Goal: Task Accomplishment & Management: Use online tool/utility

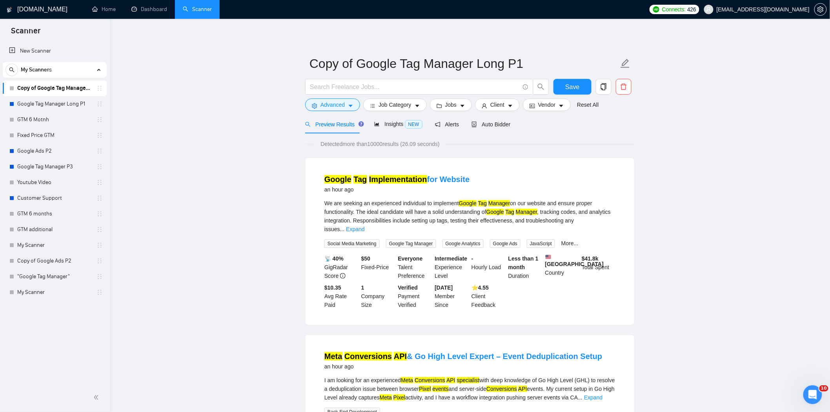
click at [573, 77] on form "Copy of Google Tag Manager Long P1 Save Advanced Job Category Jobs Client Vendo…" at bounding box center [469, 83] width 329 height 64
click at [573, 81] on button "Save" at bounding box center [572, 87] width 38 height 16
click at [322, 106] on span "Advanced" at bounding box center [332, 104] width 24 height 9
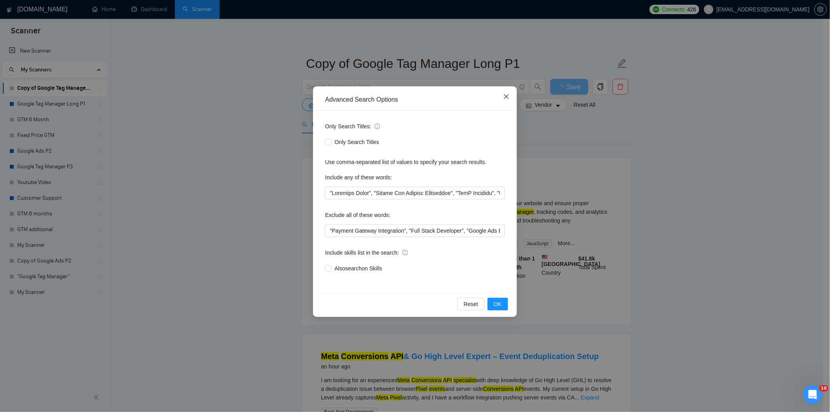
click at [503, 102] on span "Close" at bounding box center [506, 96] width 21 height 21
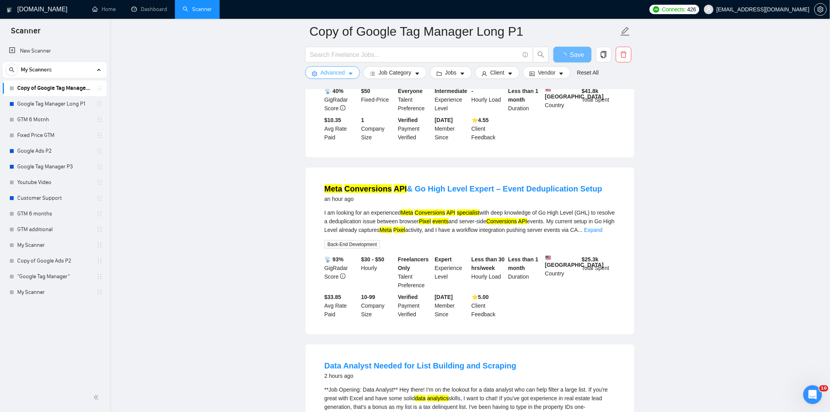
scroll to position [305, 0]
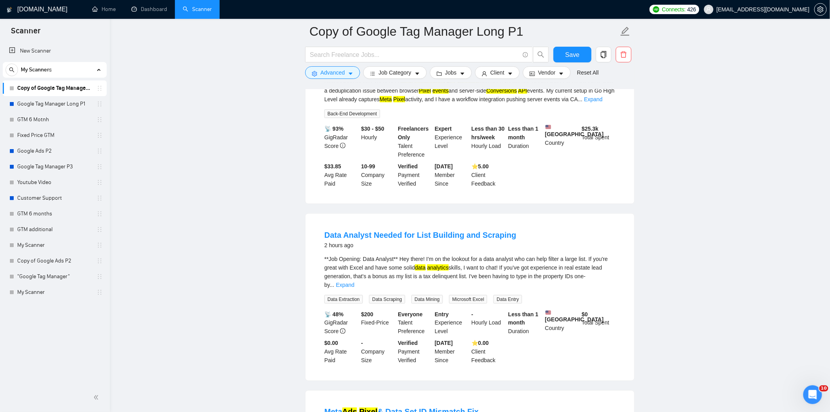
click at [354, 282] on link "Expand" at bounding box center [345, 285] width 18 height 6
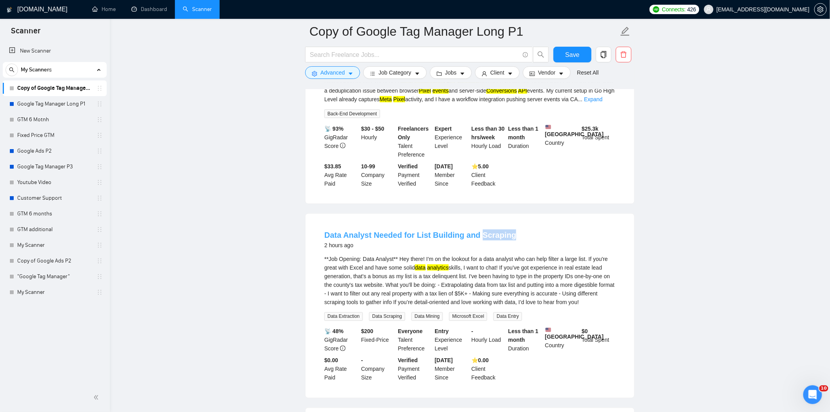
drag, startPoint x: 528, startPoint y: 234, endPoint x: 477, endPoint y: 232, distance: 51.0
click at [477, 232] on div "Data Analyst Needed for List Building and Scraping 2 hours ago" at bounding box center [469, 239] width 291 height 20
copy link "Scraping"
click at [330, 75] on span "Advanced" at bounding box center [332, 72] width 24 height 9
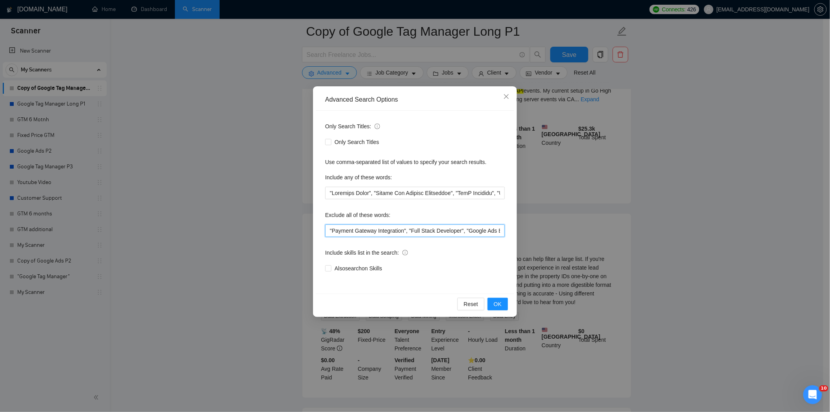
click at [330, 229] on input ""Payment Gateway Integration", "Full Stack Developer", "Google Ads Expert", "Em…" at bounding box center [415, 230] width 180 height 13
click at [331, 230] on input """, "Payment Gateway Integration", "Full Stack Developer", "Google Ads Expert",…" at bounding box center [415, 230] width 180 height 13
paste input "Scraping"
click at [495, 301] on span "OK" at bounding box center [498, 304] width 8 height 9
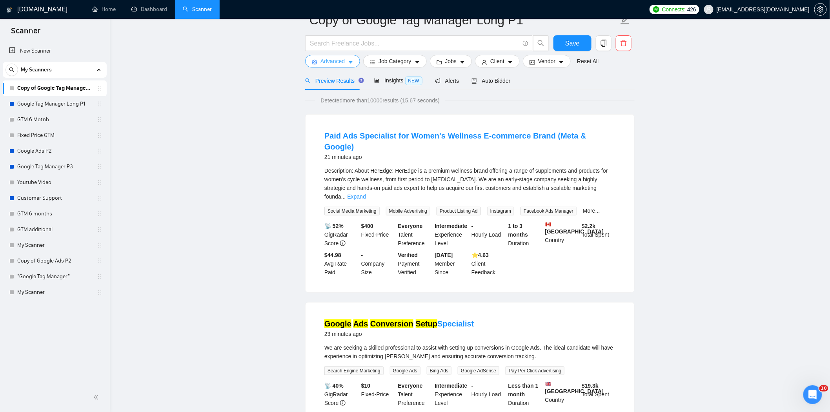
scroll to position [0, 0]
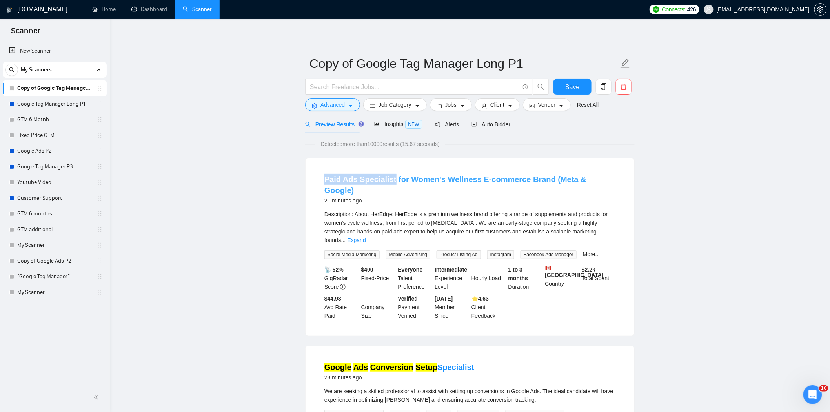
drag, startPoint x: 323, startPoint y: 173, endPoint x: 391, endPoint y: 177, distance: 67.6
click at [391, 177] on li "Paid Ads Specialist for Women's Wellness E-commerce Brand (Meta & Google) 21 mi…" at bounding box center [470, 246] width 310 height 159
copy link "Paid Ads Specialist"
click at [335, 108] on span "Advanced" at bounding box center [332, 104] width 24 height 9
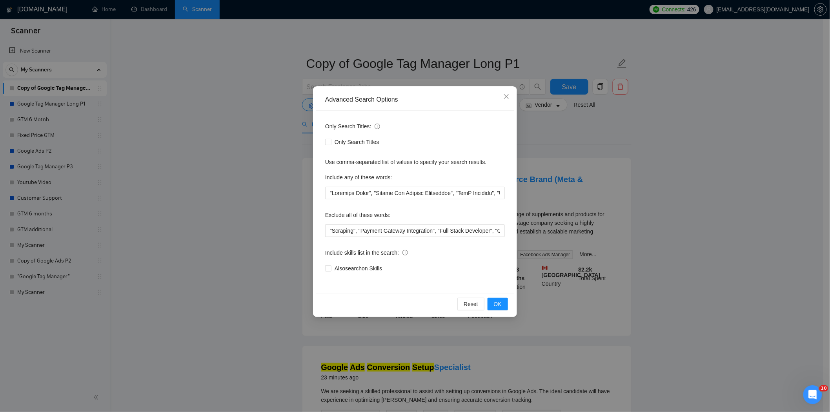
click at [324, 232] on div "Only Search Titles: Only Search Titles Use comma-separated list of values to sp…" at bounding box center [415, 202] width 198 height 183
click at [329, 234] on input ""Scraping", "Payment Gateway Integration", "Full Stack Developer", "Google Ads …" at bounding box center [415, 230] width 180 height 13
click at [332, 234] on input """, "Scraping", "Payment Gateway Integration", "Full Stack Developer", "Google …" at bounding box center [415, 230] width 180 height 13
paste input "Paid Ads Specialist"
type input ""Paid Ads Specialist", "Scraping", "Payment Gateway Integration", "Full Stack D…"
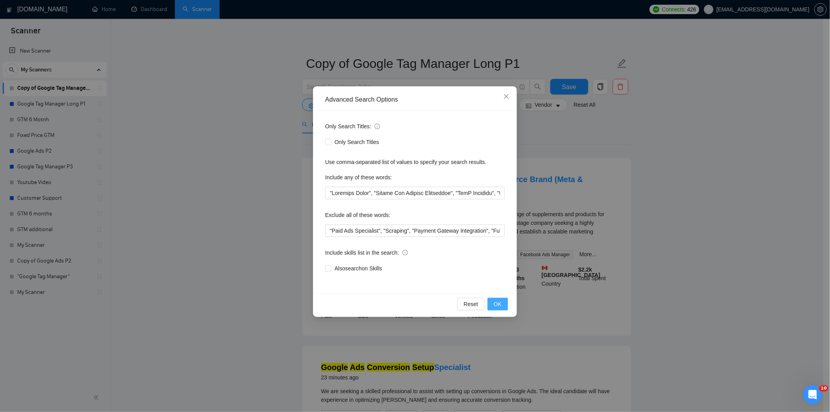
click at [491, 304] on button "OK" at bounding box center [498, 304] width 20 height 13
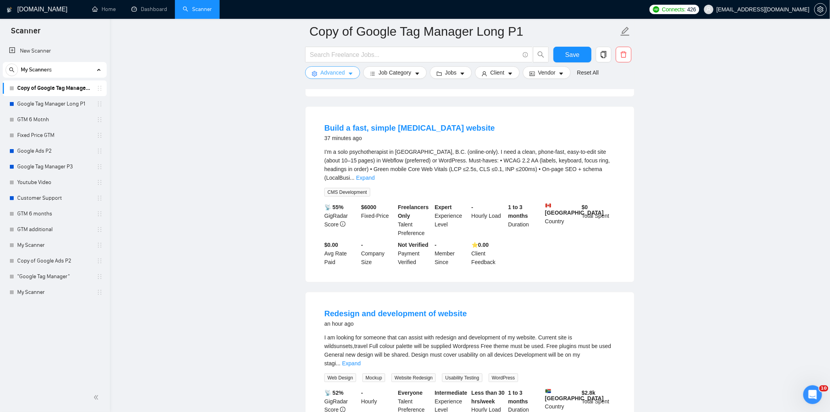
scroll to position [261, 0]
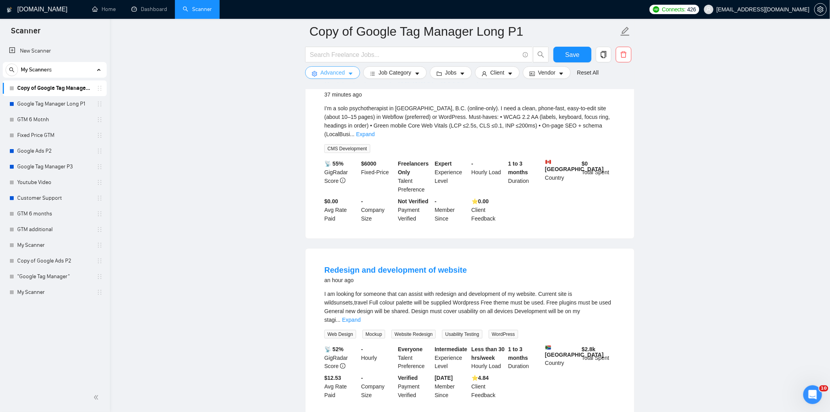
click at [327, 71] on span "Advanced" at bounding box center [332, 72] width 24 height 9
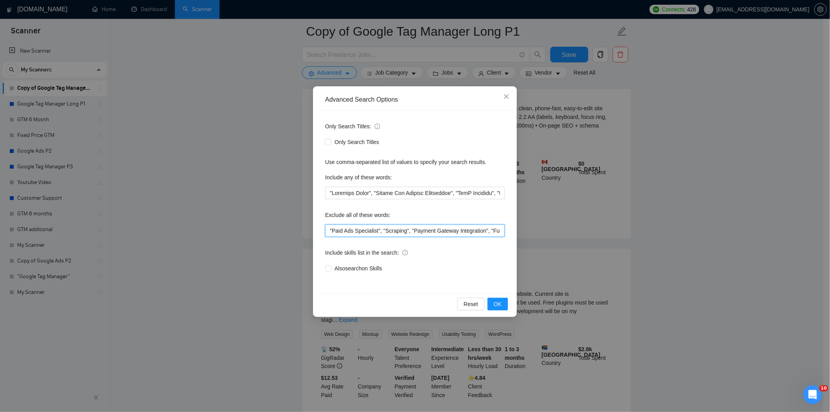
click at [480, 232] on input ""Paid Ads Specialist", "Scraping", "Payment Gateway Integration", "Full Stack D…" at bounding box center [415, 230] width 180 height 13
drag, startPoint x: 486, startPoint y: 233, endPoint x: 496, endPoint y: 233, distance: 10.6
click at [496, 233] on input ""Paid Ads Specialist", "Scraping", "Payment Gateway Integration", "Full Stack D…" at bounding box center [415, 230] width 180 height 13
click at [473, 234] on input ""Paid Ads Specialist", "Scraping", "Payment Gateway Integration", "Full Stack D…" at bounding box center [415, 230] width 180 height 13
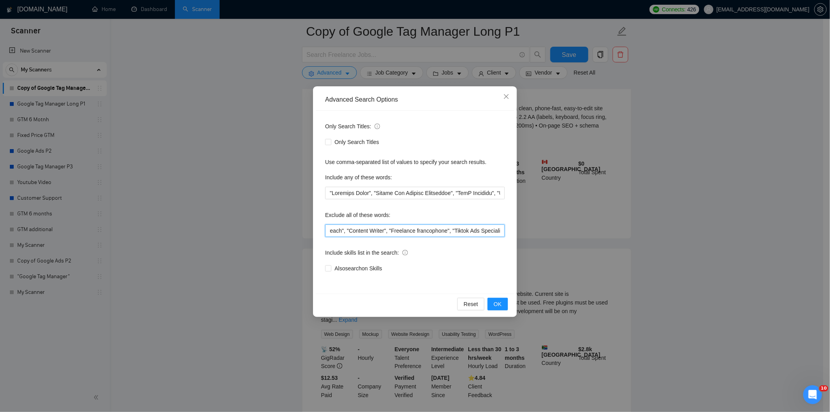
scroll to position [0, 330]
drag, startPoint x: 443, startPoint y: 228, endPoint x: 494, endPoint y: 229, distance: 51.0
click at [494, 229] on input ""Paid Ads Specialist", "Scraping", "Payment Gateway Integration", "Full Stack D…" at bounding box center [415, 230] width 180 height 13
click at [473, 230] on input ""Paid Ads Specialist", "Scraping", "Payment Gateway Integration", "Full Stack D…" at bounding box center [415, 230] width 180 height 13
click at [544, 219] on div "Advanced Search Options Only Search Titles: Only Search Titles Use comma-separa…" at bounding box center [415, 206] width 830 height 412
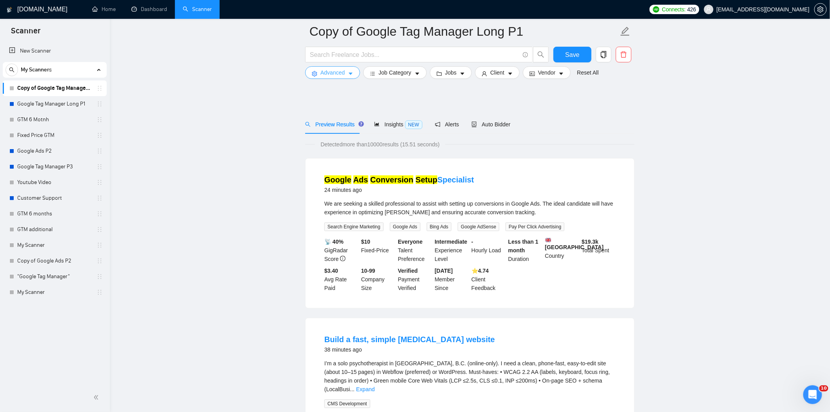
scroll to position [44, 0]
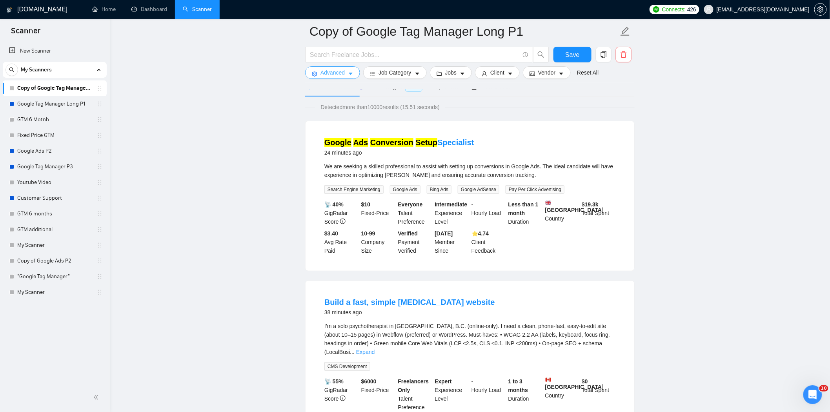
click at [335, 72] on span "Advanced" at bounding box center [332, 72] width 24 height 9
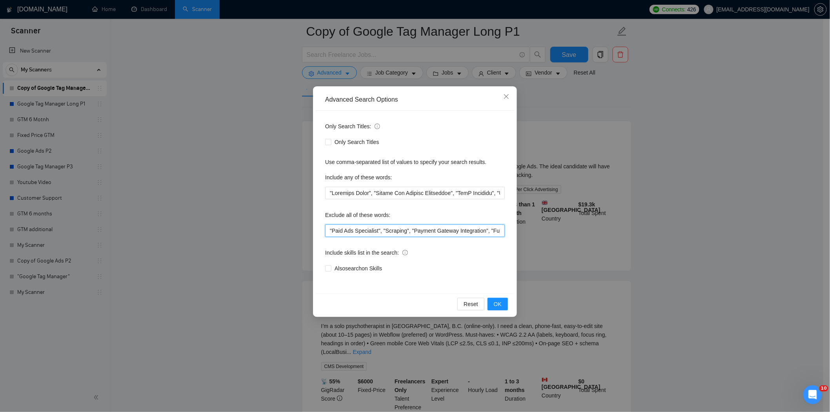
drag, startPoint x: 413, startPoint y: 235, endPoint x: 469, endPoint y: 233, distance: 55.3
click at [469, 233] on input ""Paid Ads Specialist", "Scraping", "Payment Gateway Integration", "Full Stack D…" at bounding box center [415, 230] width 180 height 13
click at [500, 237] on div "Only Search Titles: Only Search Titles Use comma-separated list of values to sp…" at bounding box center [415, 202] width 198 height 183
click at [499, 302] on span "OK" at bounding box center [498, 304] width 8 height 9
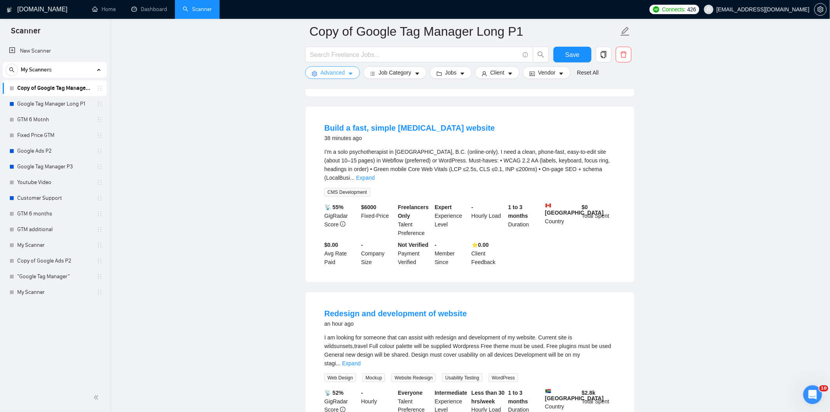
scroll to position [0, 0]
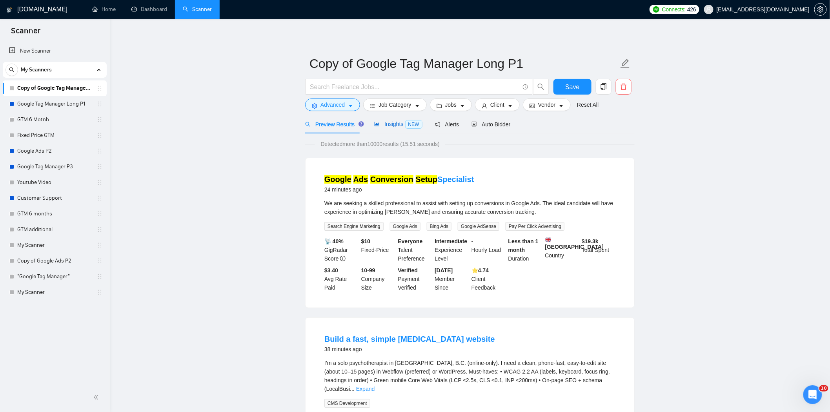
click at [387, 123] on span "Insights NEW" at bounding box center [398, 124] width 48 height 6
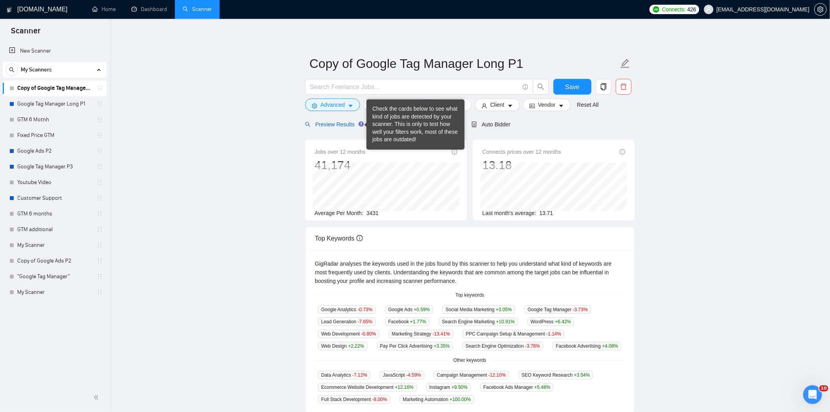
click at [341, 126] on span "Preview Results" at bounding box center [333, 124] width 56 height 6
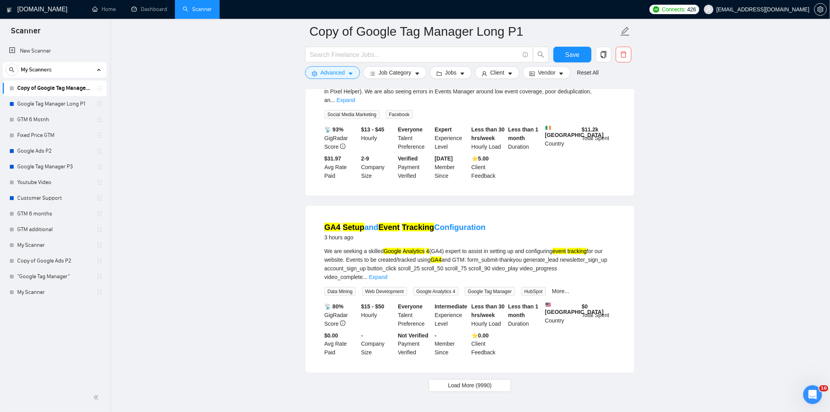
scroll to position [1536, 0]
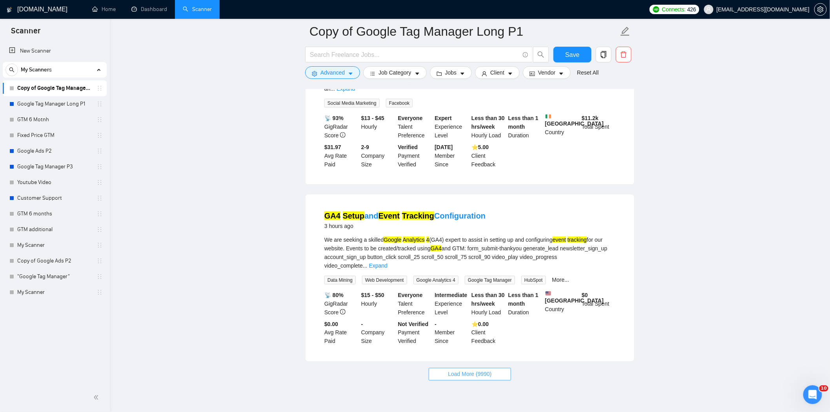
click at [461, 370] on span "Load More (9990)" at bounding box center [470, 374] width 44 height 9
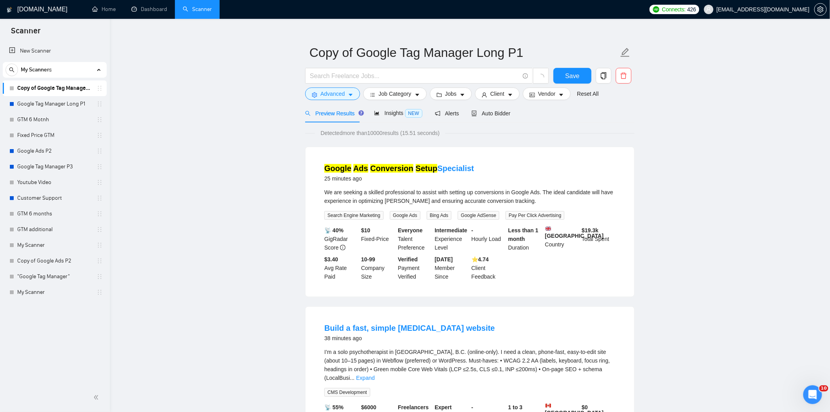
scroll to position [0, 0]
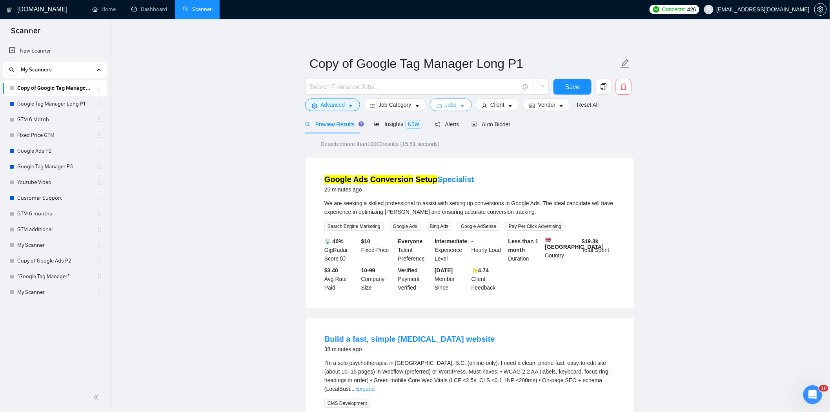
click at [449, 104] on span "Jobs" at bounding box center [451, 104] width 12 height 9
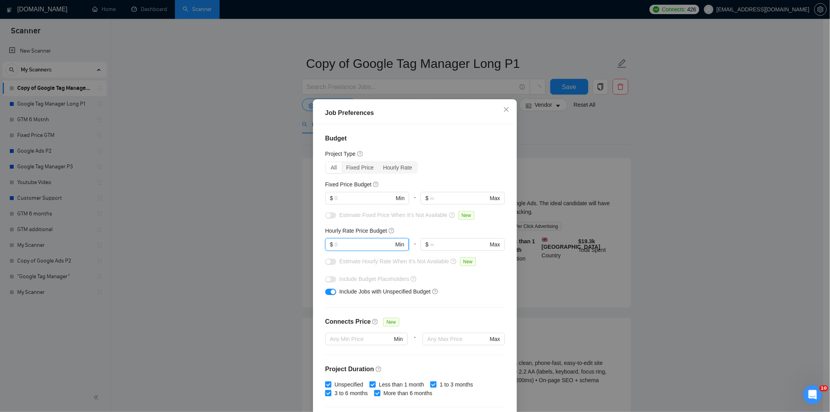
click at [359, 246] on input "text" at bounding box center [364, 244] width 59 height 9
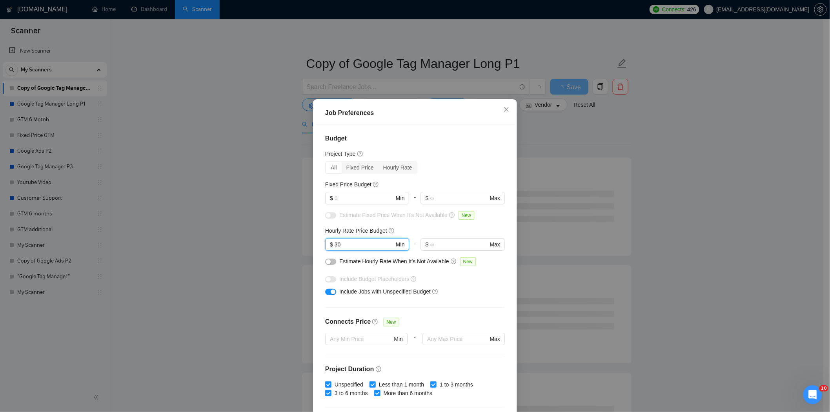
scroll to position [44, 0]
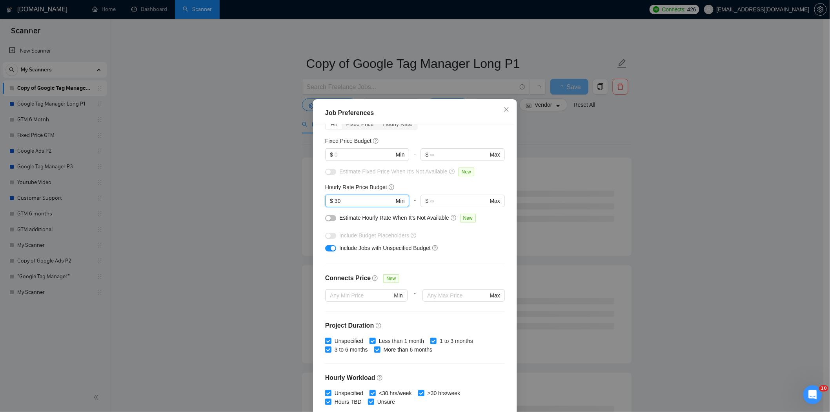
type input "30"
click at [330, 259] on div "Budget Project Type All Fixed Price Hourly Rate Fixed Price Budget $ Min - $ Ma…" at bounding box center [415, 268] width 198 height 288
click at [329, 218] on button "button" at bounding box center [330, 218] width 11 height 6
click at [358, 154] on input "text" at bounding box center [364, 154] width 59 height 9
type input "100"
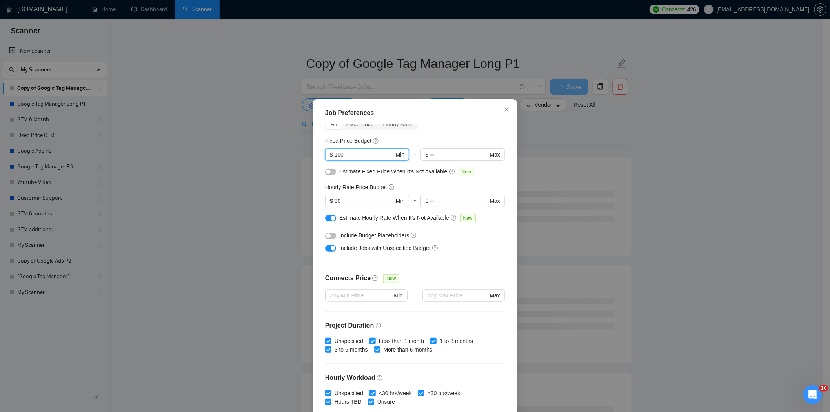
click at [330, 171] on button "button" at bounding box center [330, 172] width 11 height 6
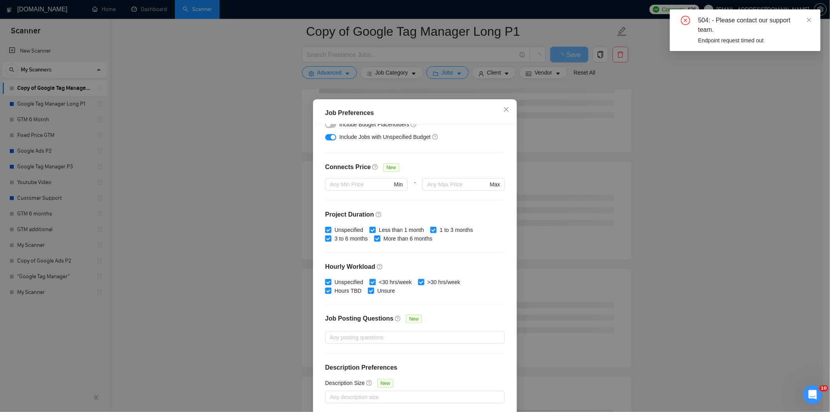
scroll to position [35, 0]
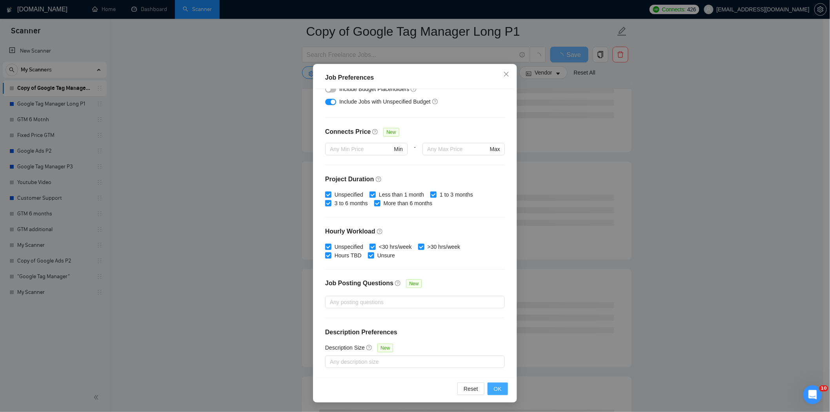
click at [489, 385] on button "OK" at bounding box center [498, 388] width 20 height 13
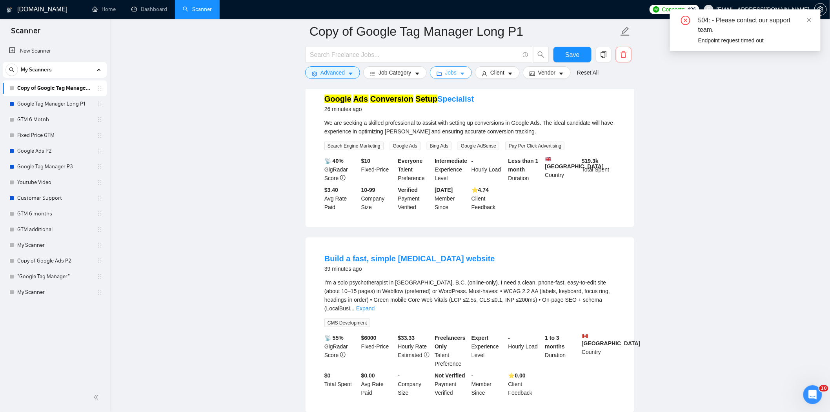
scroll to position [174, 0]
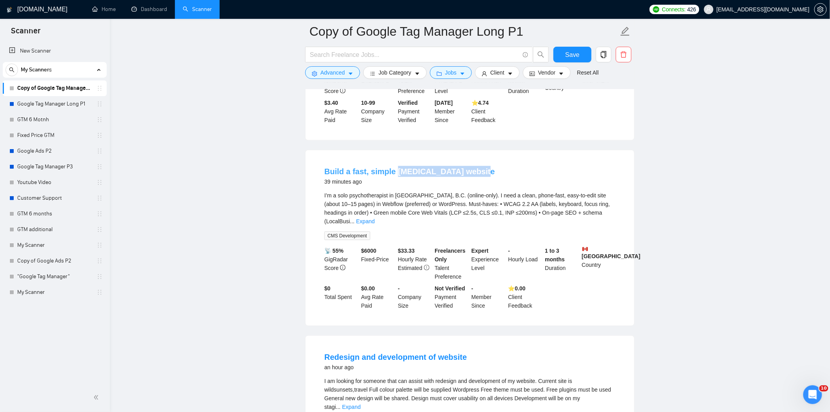
drag, startPoint x: 479, startPoint y: 173, endPoint x: 393, endPoint y: 177, distance: 85.6
click at [393, 177] on div "Build a fast, simple [MEDICAL_DATA] website 39 minutes ago" at bounding box center [469, 176] width 291 height 20
copy link "[MEDICAL_DATA] website"
click at [336, 78] on button "Advanced" at bounding box center [332, 72] width 55 height 13
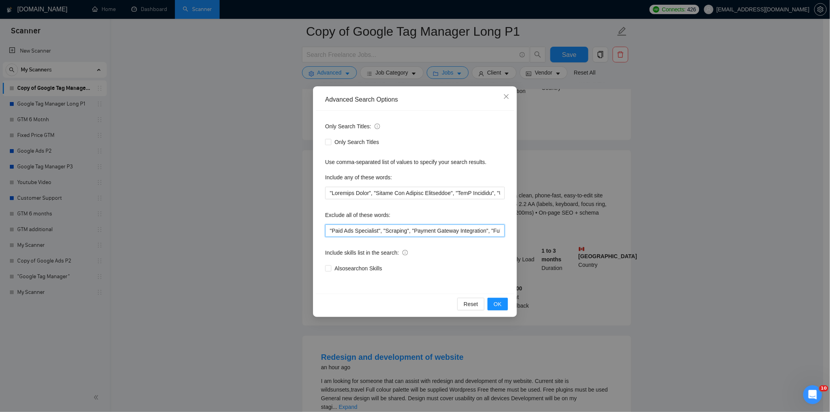
click at [331, 226] on input ""Paid Ads Specialist", "Scraping", "Payment Gateway Integration", "Full Stack D…" at bounding box center [415, 230] width 180 height 13
click at [332, 231] on input """, "Paid Ads Specialist", "Scraping", "Payment Gateway Integration", "Full Sta…" at bounding box center [415, 230] width 180 height 13
paste input "[MEDICAL_DATA] website"
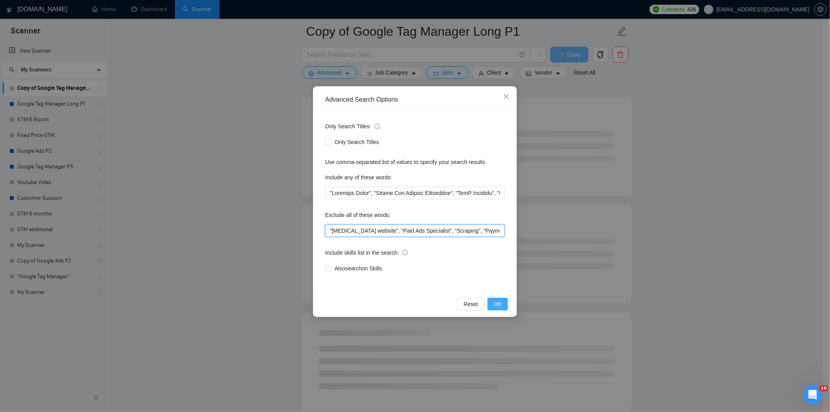
type input ""[MEDICAL_DATA] website", "Paid Ads Specialist", "Scraping", "Payment Gateway I…"
click at [495, 298] on button "OK" at bounding box center [498, 304] width 20 height 13
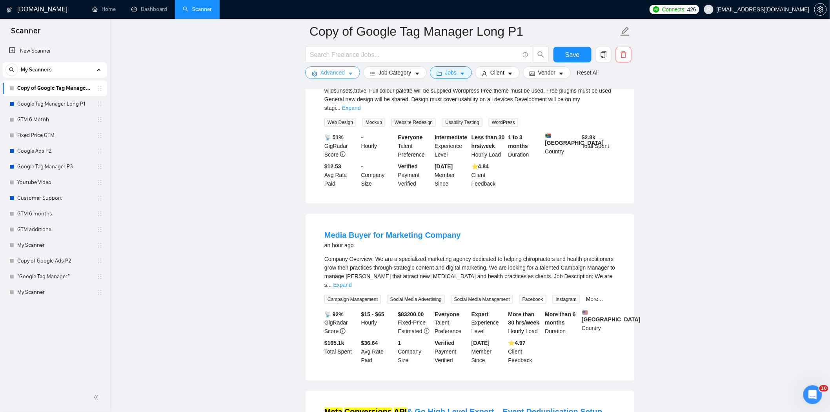
scroll to position [436, 0]
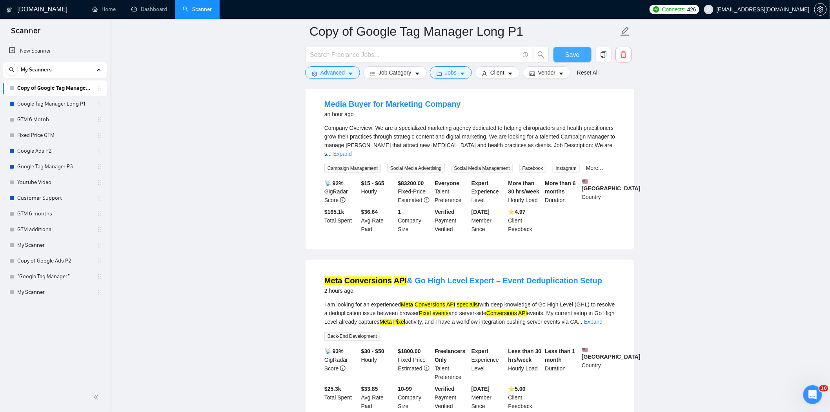
click at [570, 53] on span "Save" at bounding box center [572, 55] width 14 height 10
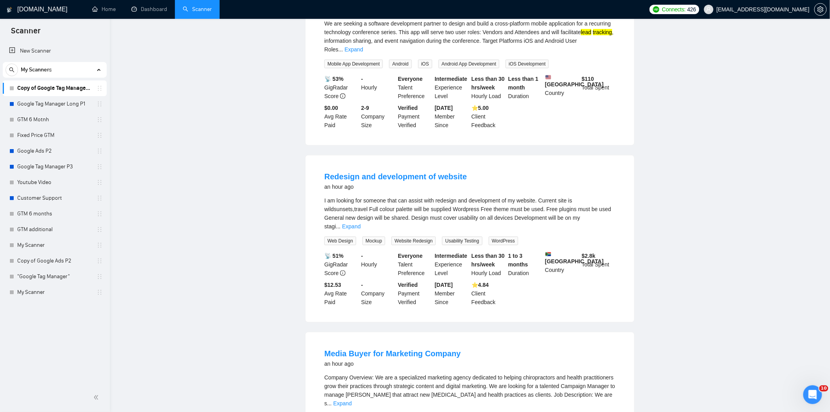
scroll to position [0, 0]
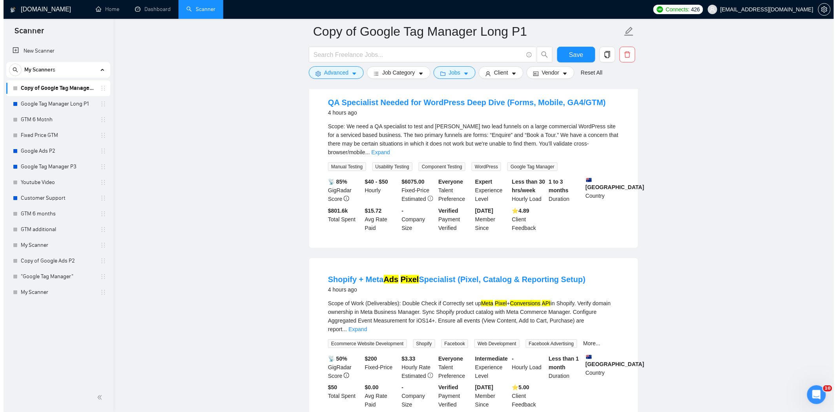
scroll to position [1531, 0]
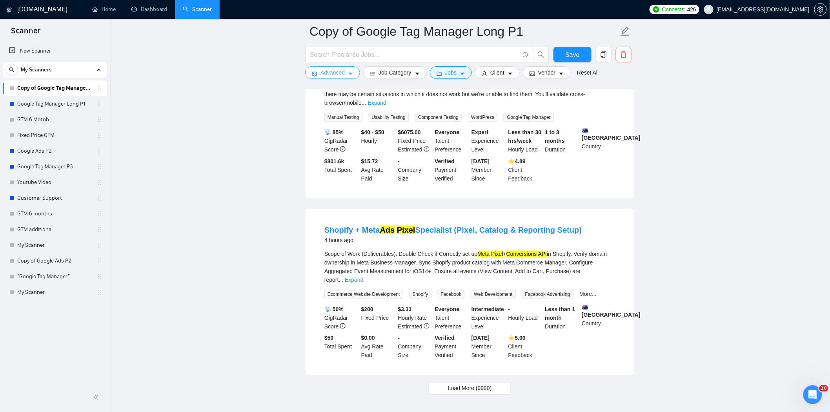
click at [348, 69] on button "Advanced" at bounding box center [332, 72] width 55 height 13
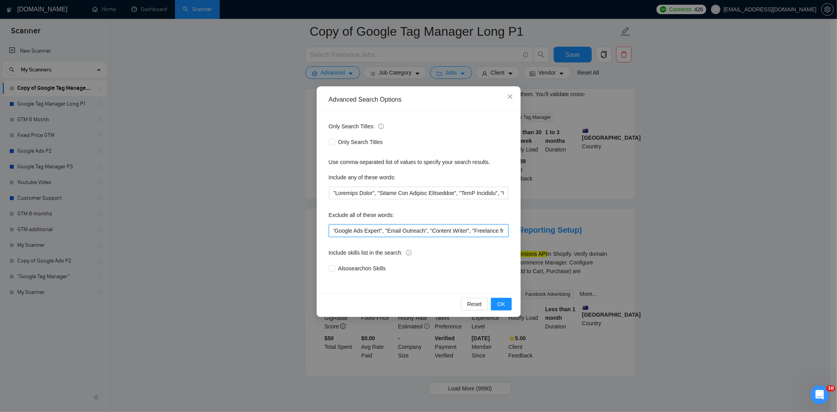
drag, startPoint x: 355, startPoint y: 228, endPoint x: 501, endPoint y: 229, distance: 146.3
click at [501, 229] on input ""[MEDICAL_DATA] website", "Paid Ads Specialist", "Scraping", "Payment Gateway I…" at bounding box center [419, 230] width 180 height 13
click at [465, 228] on input ""[MEDICAL_DATA] website", "Paid Ads Specialist", "Scraping", "Payment Gateway I…" at bounding box center [419, 230] width 180 height 13
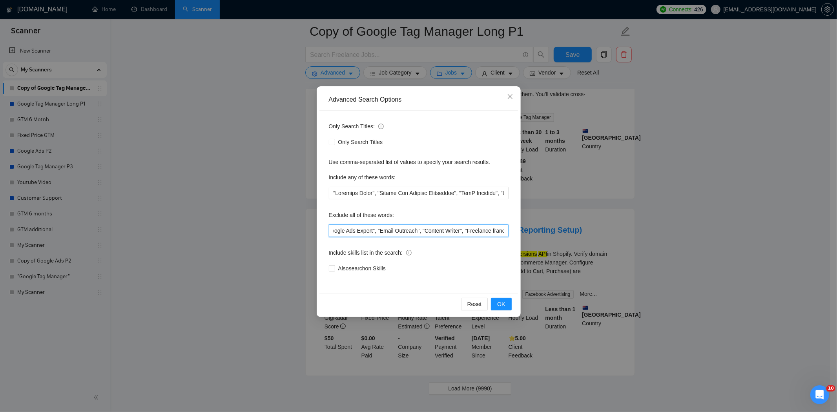
click at [465, 228] on input ""[MEDICAL_DATA] website", "Paid Ads Specialist", "Scraping", "Payment Gateway I…" at bounding box center [419, 230] width 180 height 13
drag, startPoint x: 428, startPoint y: 196, endPoint x: 471, endPoint y: 195, distance: 43.2
click at [471, 195] on input "text" at bounding box center [419, 193] width 180 height 13
click at [448, 233] on input ""[MEDICAL_DATA] website", "Paid Ads Specialist", "Scraping", "Payment Gateway I…" at bounding box center [419, 230] width 180 height 13
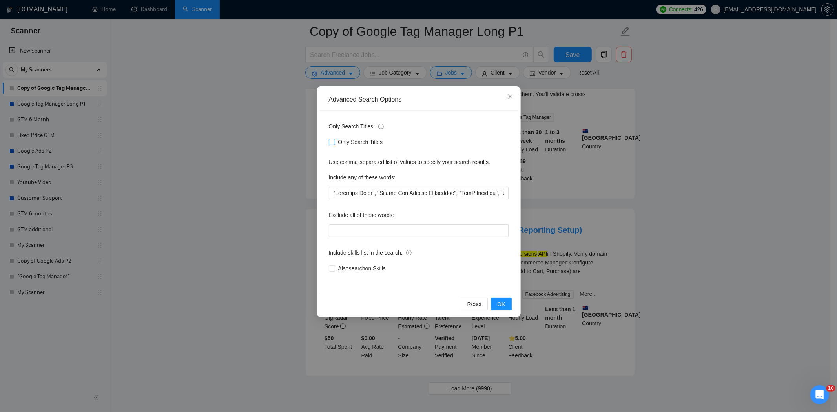
click at [330, 145] on span at bounding box center [332, 142] width 6 height 6
click at [330, 144] on input "Only Search Titles" at bounding box center [331, 141] width 5 height 5
checkbox input "true"
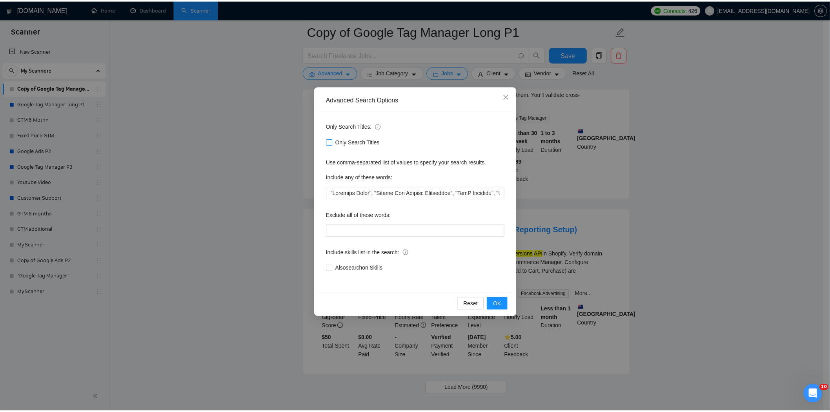
scroll to position [896, 0]
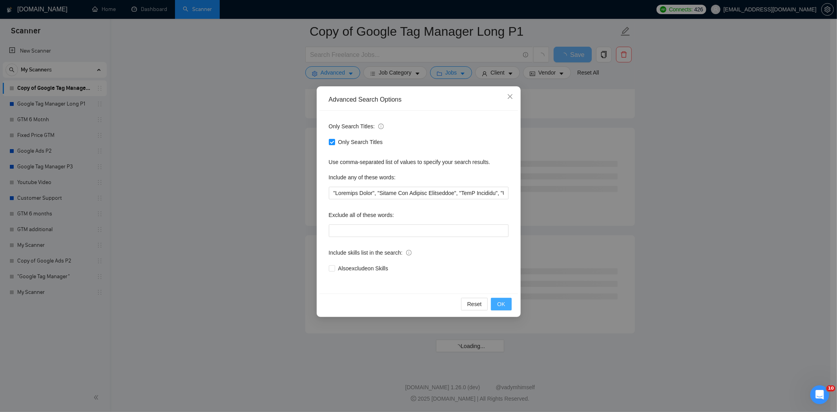
drag, startPoint x: 494, startPoint y: 296, endPoint x: 497, endPoint y: 304, distance: 8.7
click at [496, 302] on div "Reset OK" at bounding box center [418, 303] width 198 height 21
click at [500, 308] on button "OK" at bounding box center [501, 304] width 20 height 13
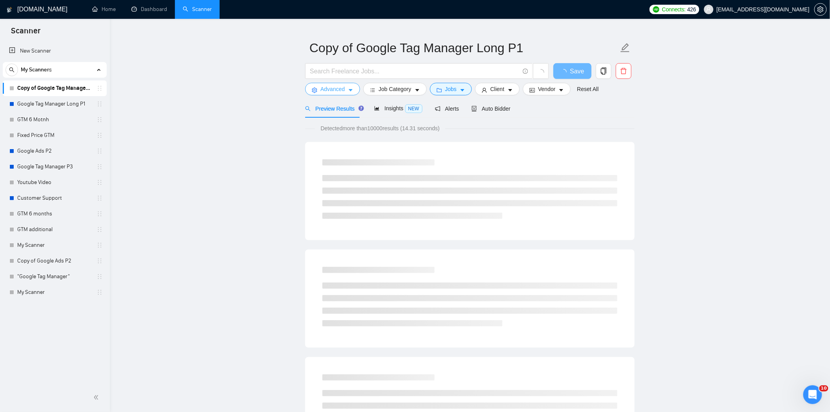
scroll to position [0, 0]
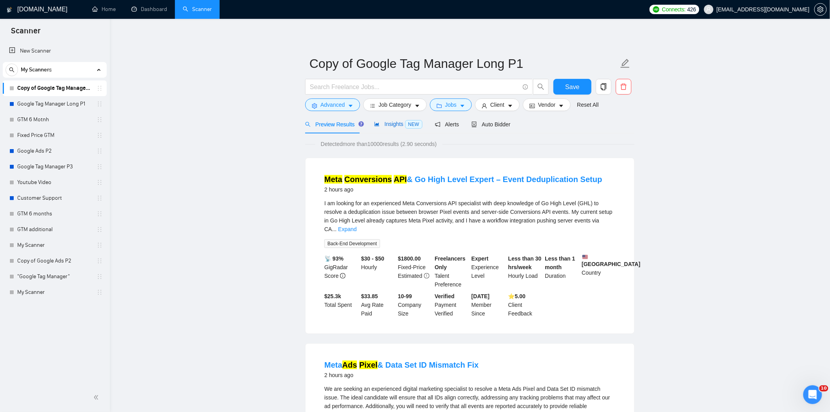
click at [398, 126] on span "Insights NEW" at bounding box center [398, 124] width 48 height 6
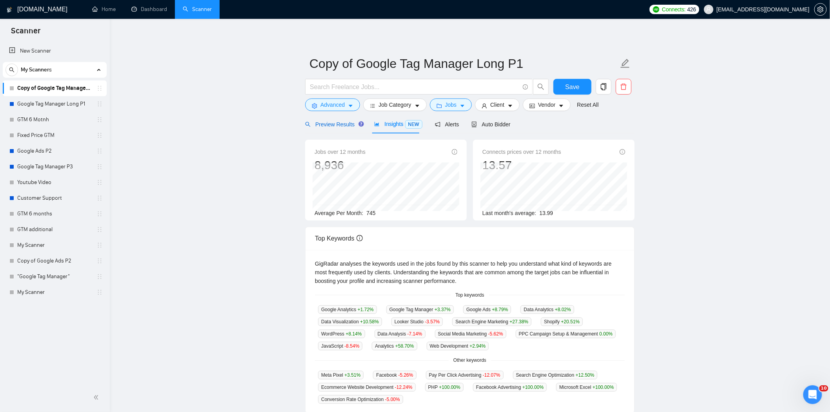
click at [345, 126] on span "Preview Results" at bounding box center [333, 124] width 56 height 6
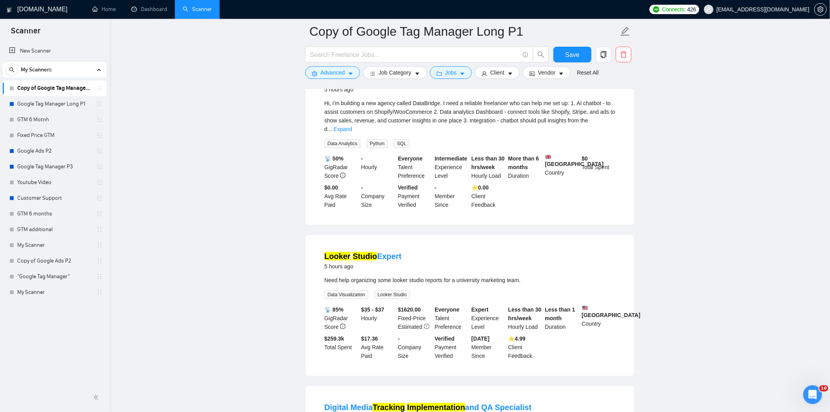
scroll to position [1089, 0]
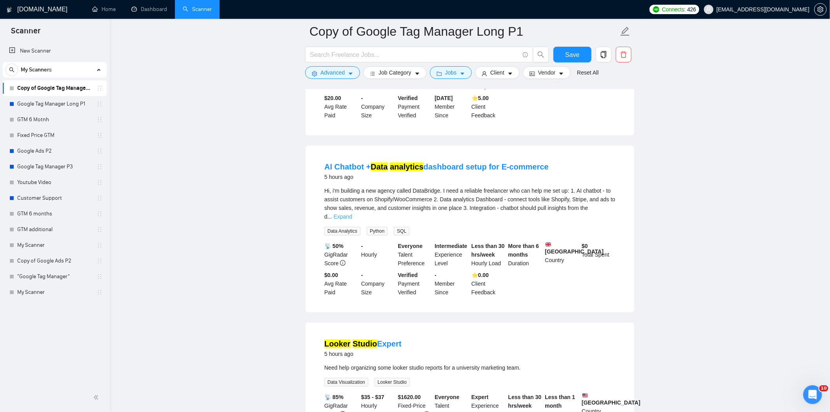
click at [352, 213] on link "Expand" at bounding box center [342, 216] width 18 height 6
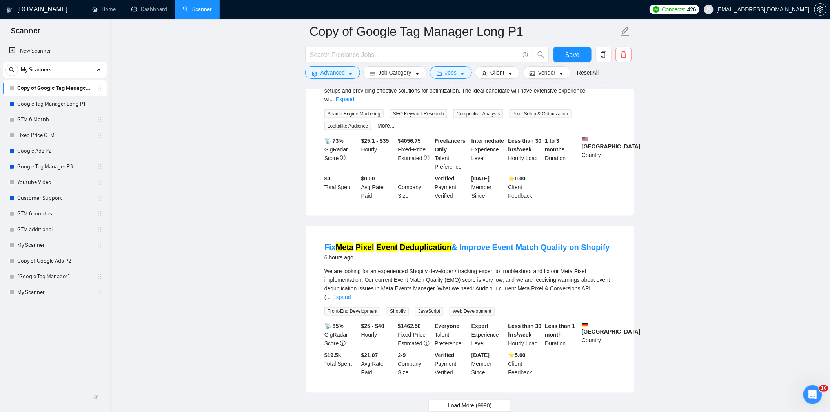
scroll to position [1583, 0]
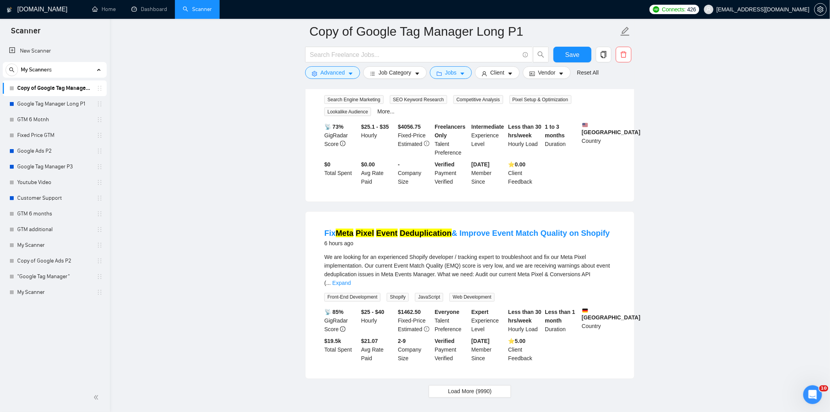
click at [464, 387] on span "Load More (9990)" at bounding box center [470, 391] width 44 height 9
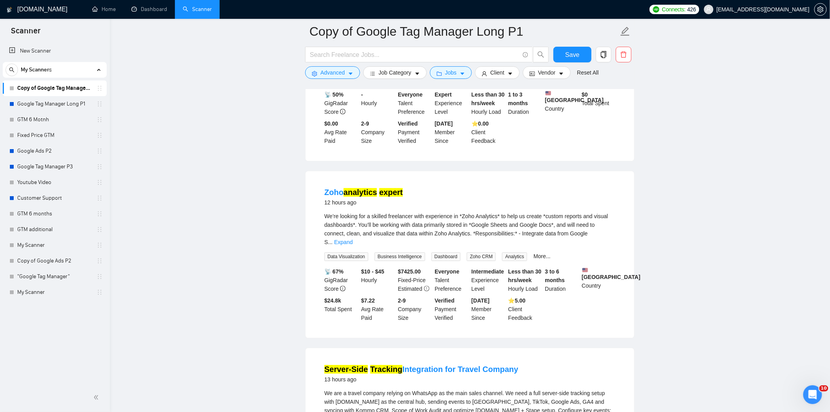
scroll to position [3328, 0]
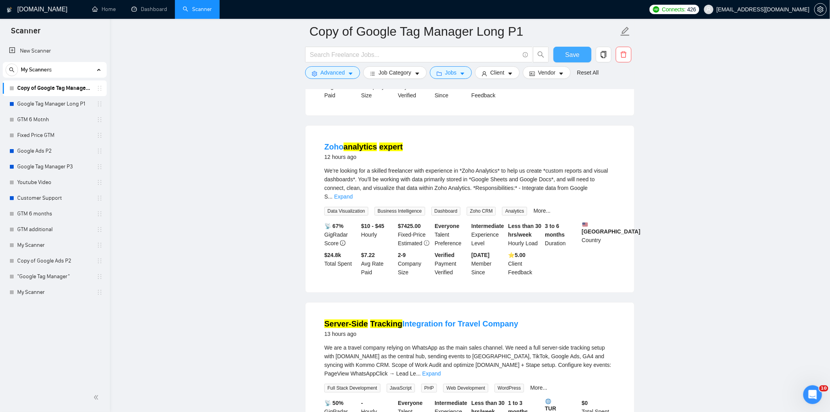
click at [577, 55] on span "Save" at bounding box center [572, 55] width 14 height 10
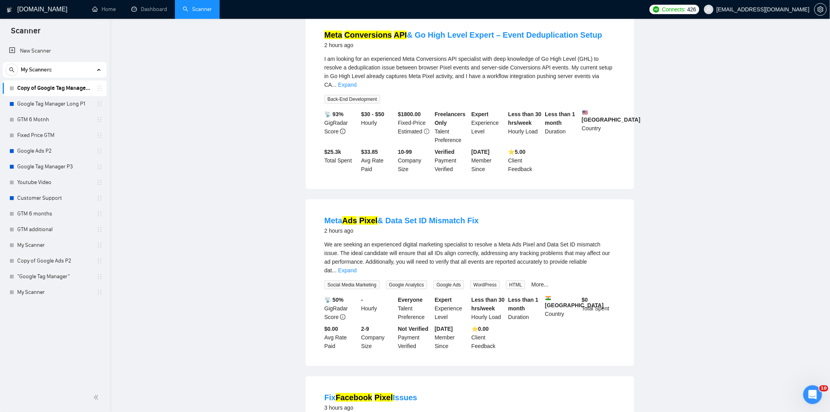
scroll to position [0, 0]
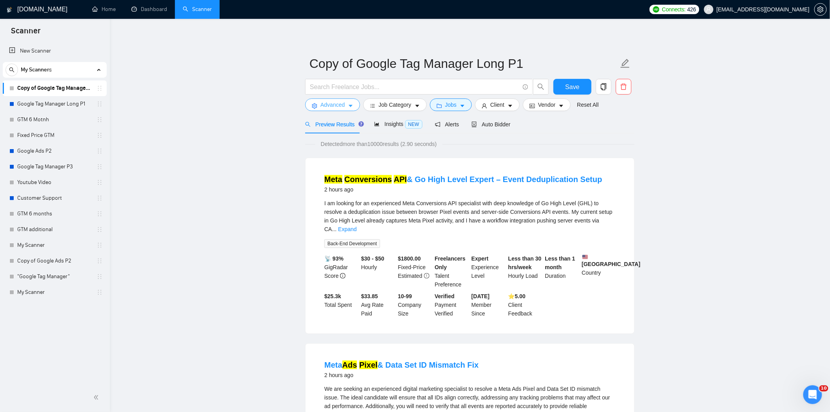
click at [320, 104] on span "Advanced" at bounding box center [332, 104] width 24 height 9
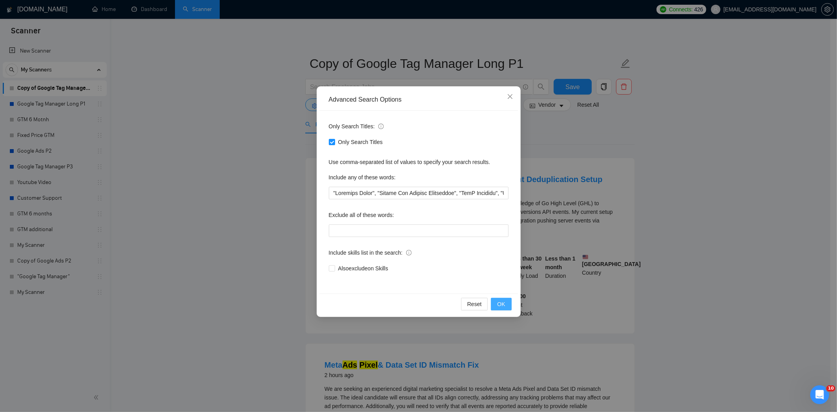
click at [505, 304] on button "OK" at bounding box center [501, 304] width 20 height 13
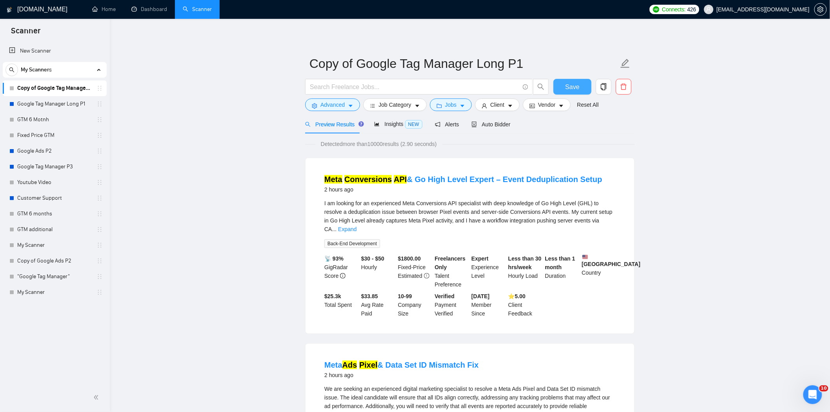
click at [571, 87] on span "Save" at bounding box center [572, 87] width 14 height 10
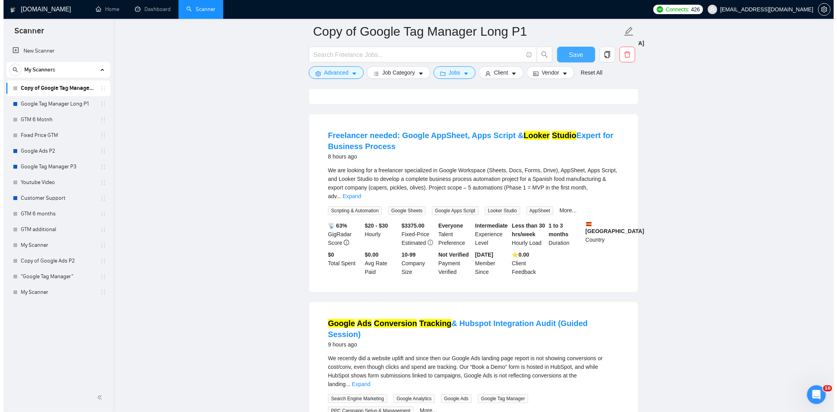
scroll to position [2266, 0]
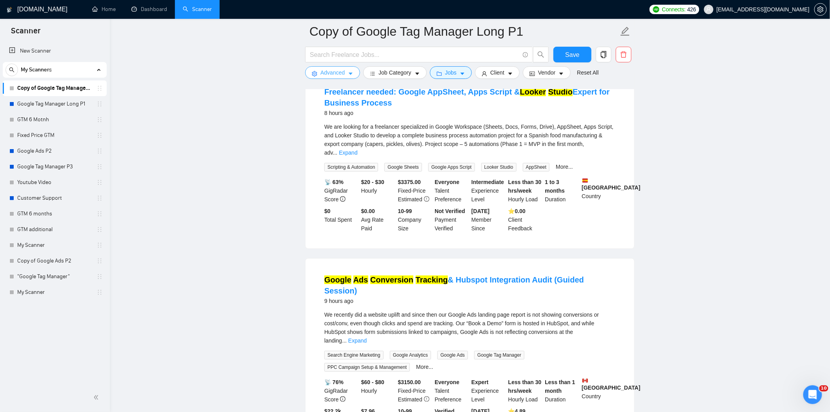
click at [333, 69] on span "Advanced" at bounding box center [332, 72] width 24 height 9
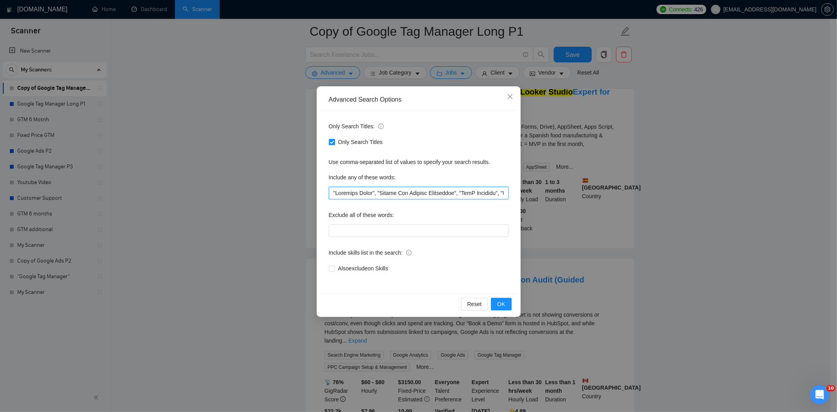
click at [332, 193] on input "text" at bounding box center [419, 193] width 180 height 13
click at [335, 193] on input "text" at bounding box center [419, 193] width 180 height 13
paste input "Expert GTM & Meta"
type input ""Expert GTM & Meta", "Facebook Pixel", "Google Ads Offline Conversion", "SaaS T…"
click at [504, 301] on span "OK" at bounding box center [501, 304] width 8 height 9
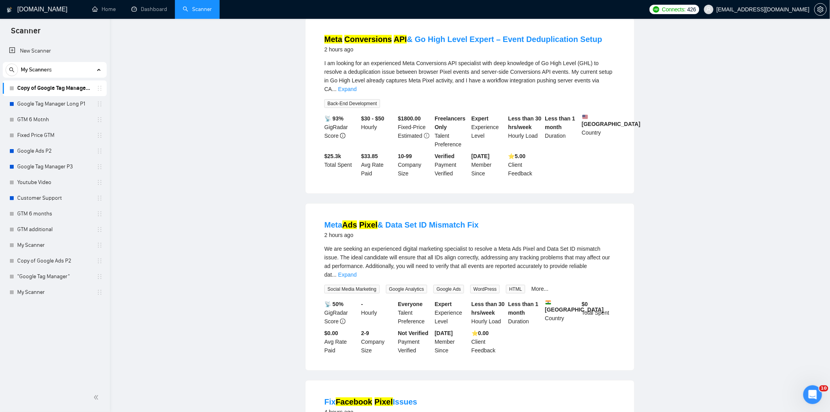
scroll to position [0, 0]
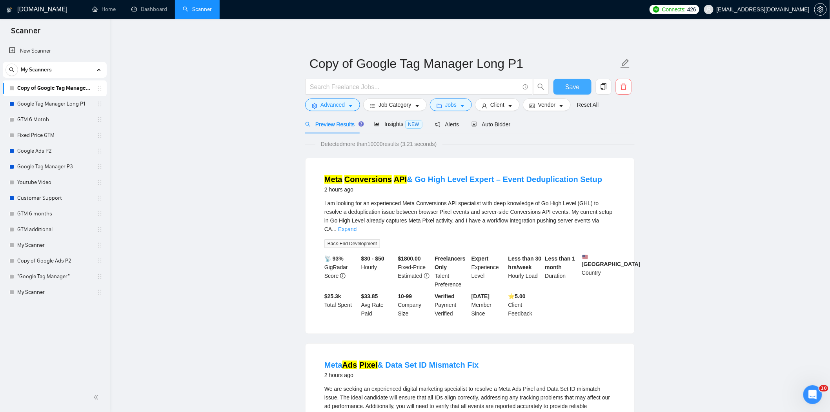
click at [567, 85] on span "Save" at bounding box center [572, 87] width 14 height 10
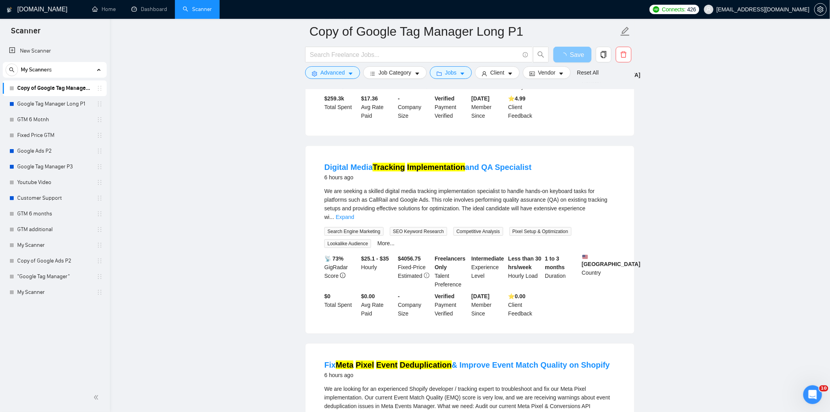
scroll to position [1540, 0]
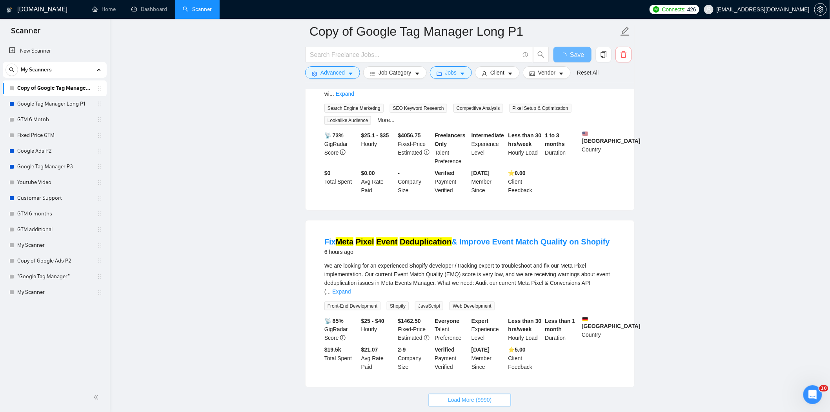
drag, startPoint x: 449, startPoint y: 348, endPoint x: 536, endPoint y: 362, distance: 87.8
click at [449, 396] on span "Load More (9990)" at bounding box center [470, 400] width 44 height 9
click at [575, 57] on span "Save" at bounding box center [572, 55] width 14 height 10
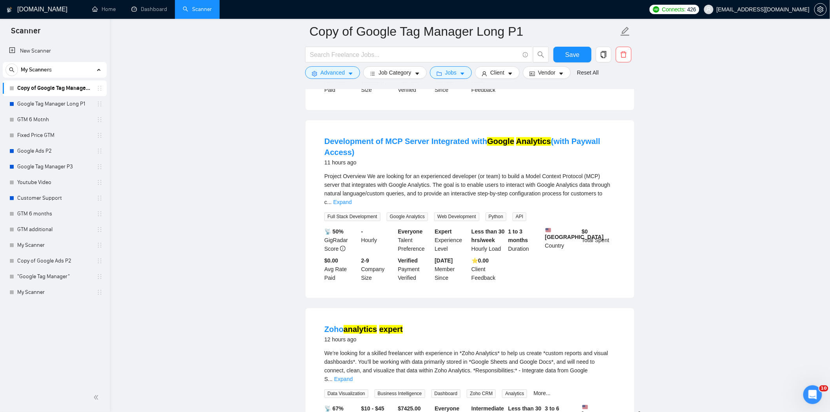
scroll to position [3067, 0]
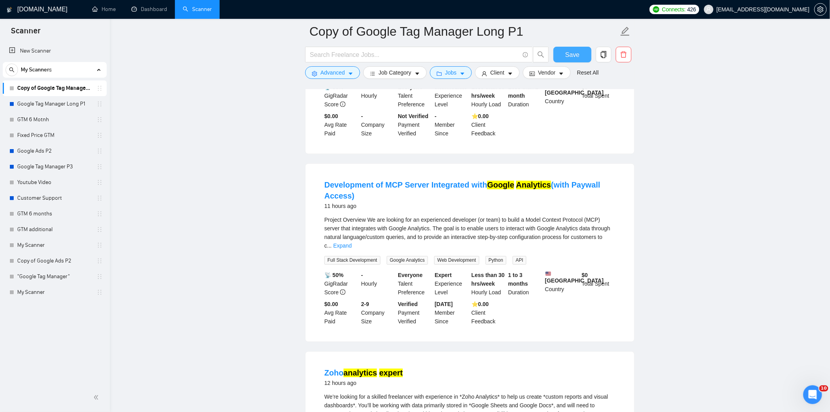
click at [565, 51] on button "Save" at bounding box center [572, 55] width 38 height 16
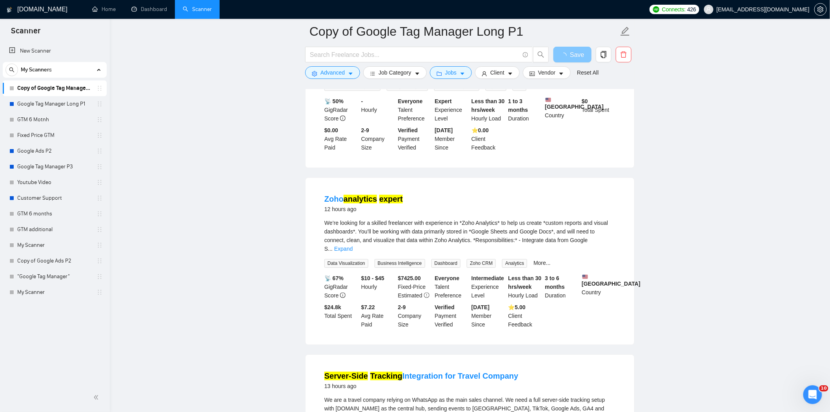
scroll to position [3285, 0]
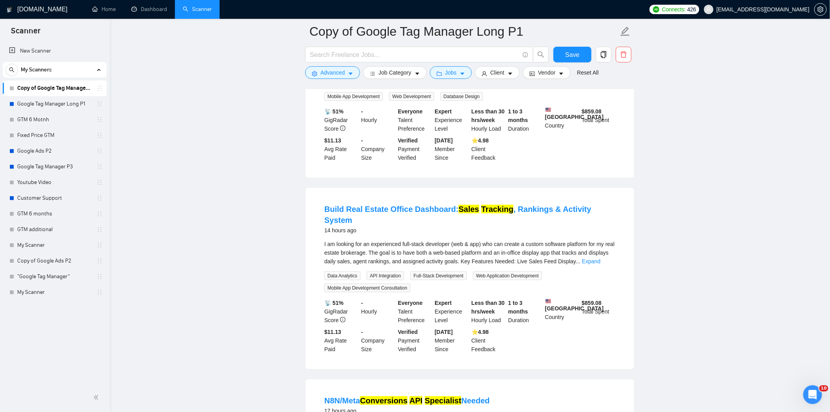
scroll to position [3982, 0]
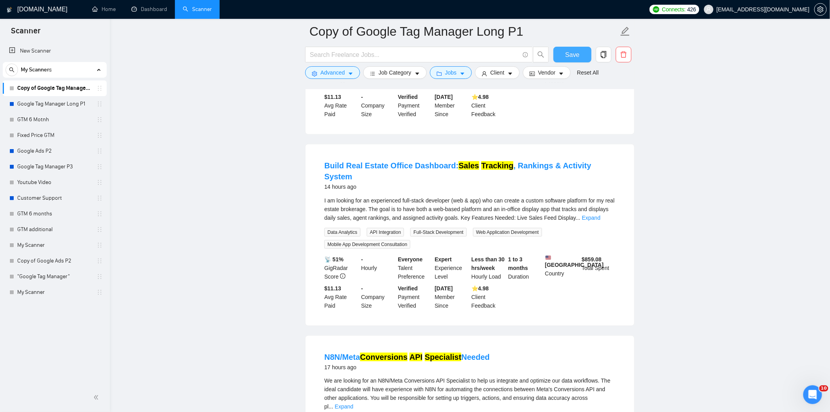
click at [570, 50] on span "Save" at bounding box center [572, 55] width 14 height 10
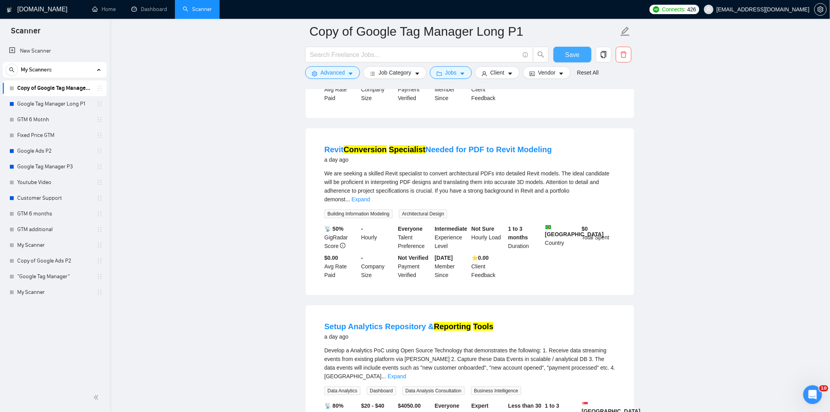
scroll to position [5009, 0]
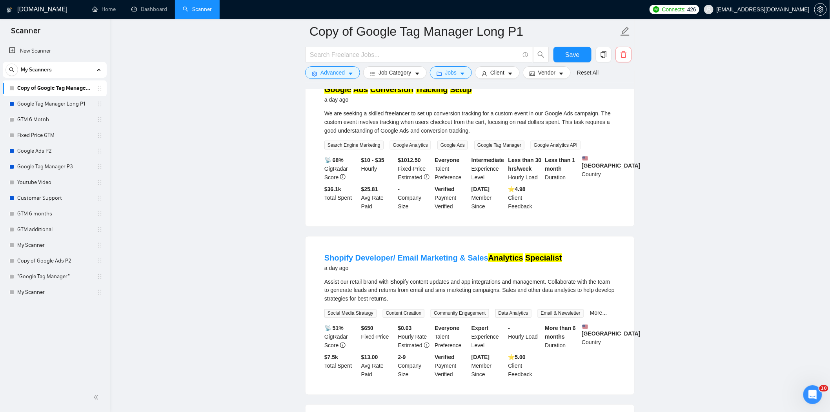
scroll to position [5358, 0]
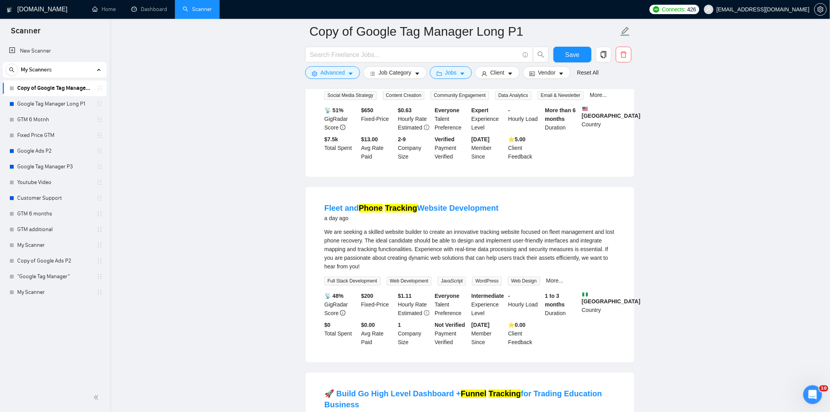
scroll to position [5576, 0]
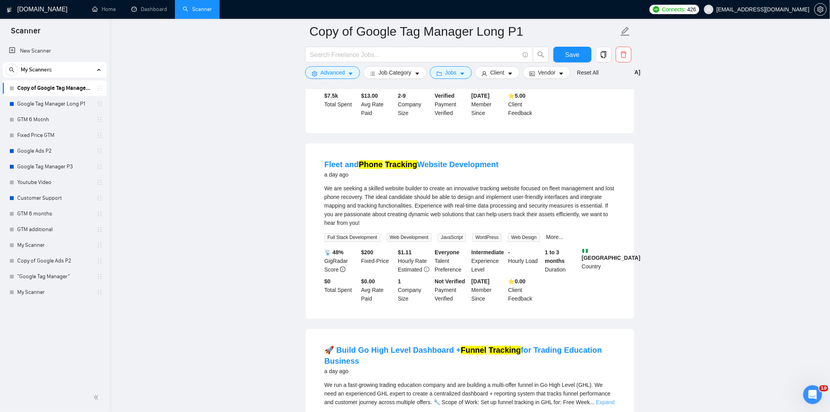
click at [602, 399] on link "Expand" at bounding box center [605, 402] width 18 height 6
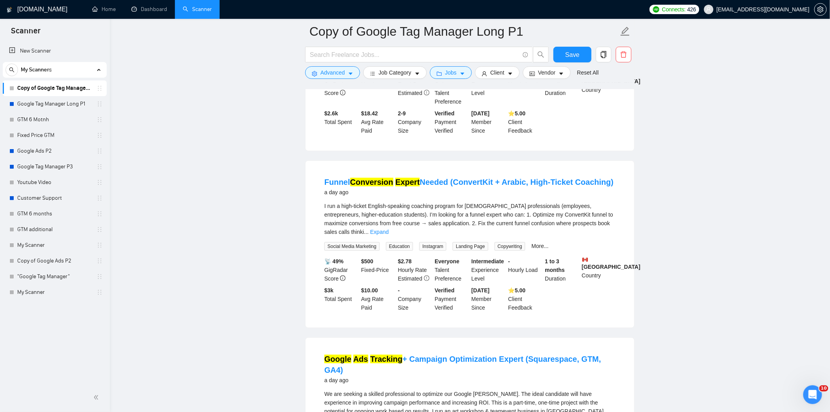
scroll to position [6099, 0]
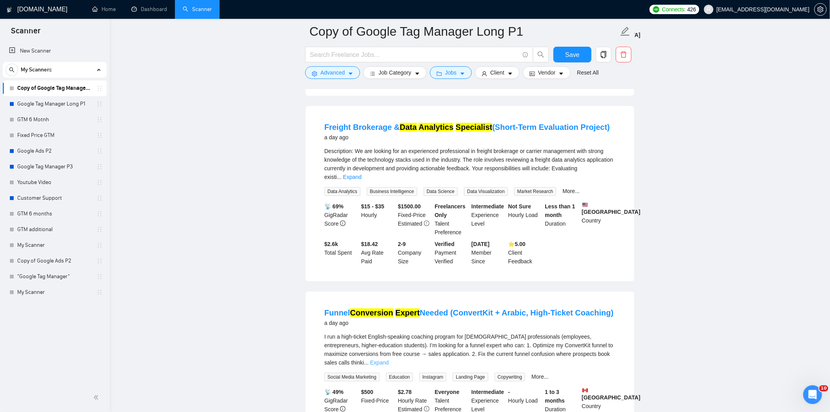
click at [389, 359] on link "Expand" at bounding box center [379, 362] width 18 height 6
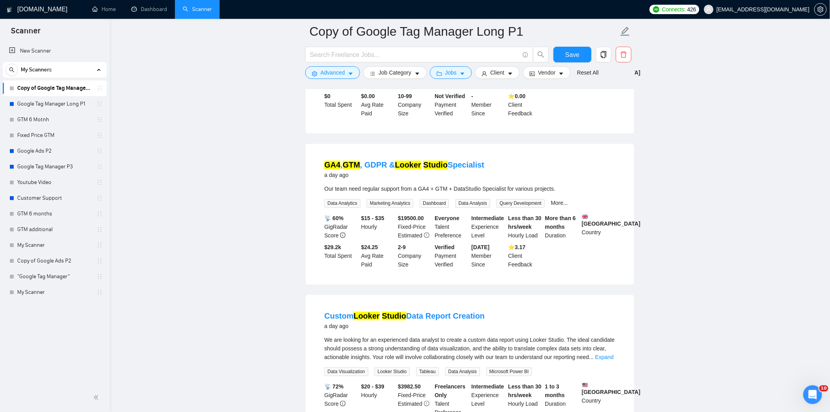
scroll to position [6944, 0]
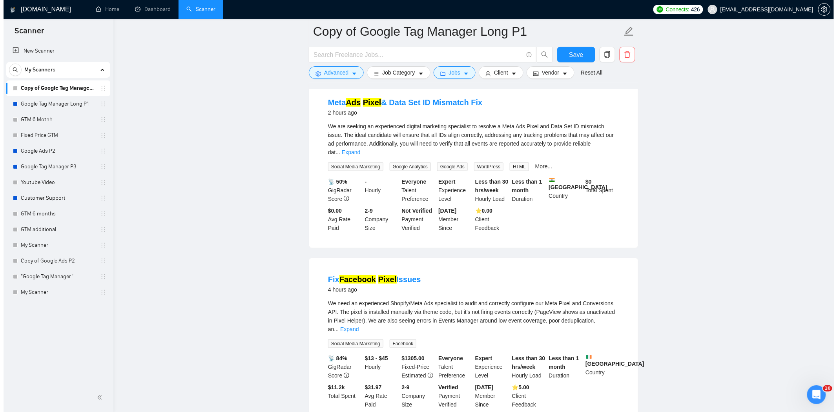
scroll to position [0, 0]
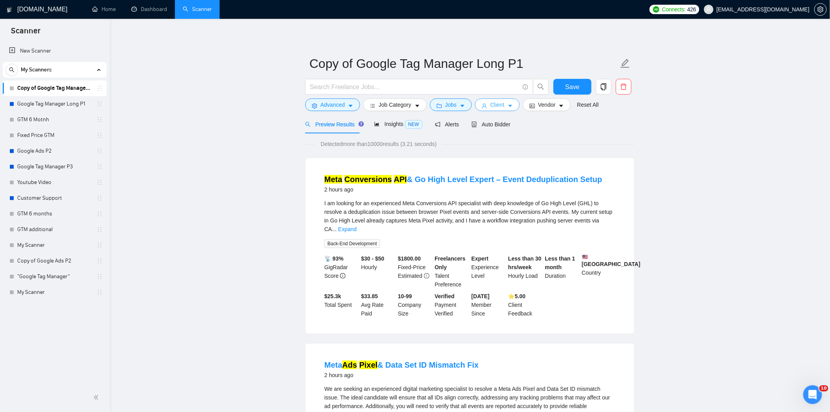
click at [508, 107] on icon "caret-down" at bounding box center [510, 105] width 5 height 5
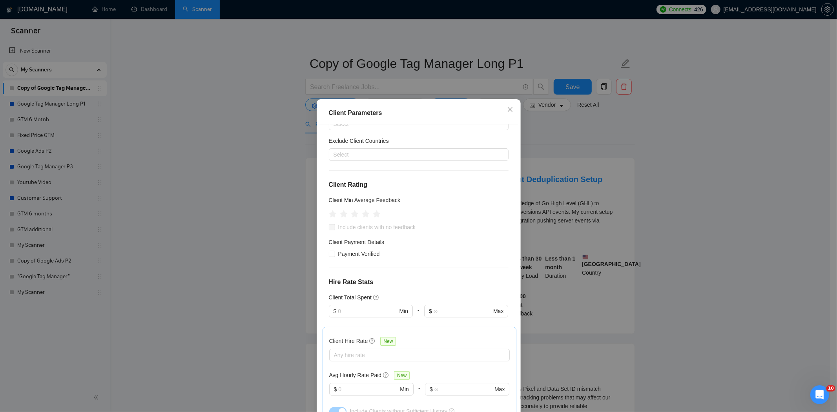
scroll to position [131, 0]
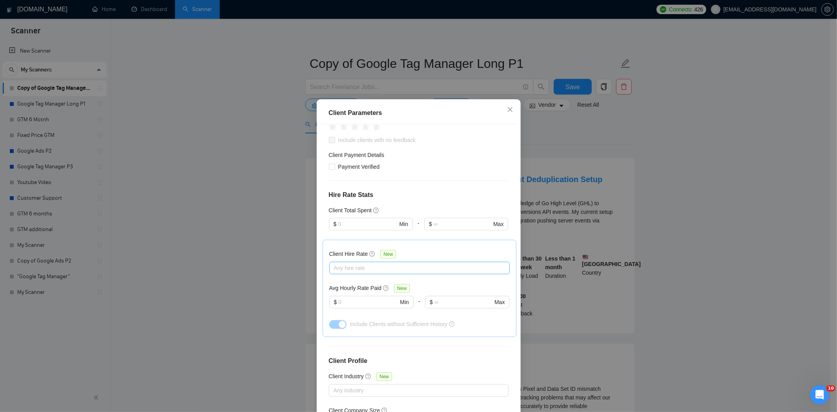
click at [382, 271] on div at bounding box center [415, 267] width 169 height 9
click at [335, 307] on input "High Rates" at bounding box center [332, 308] width 5 height 5
checkbox input "true"
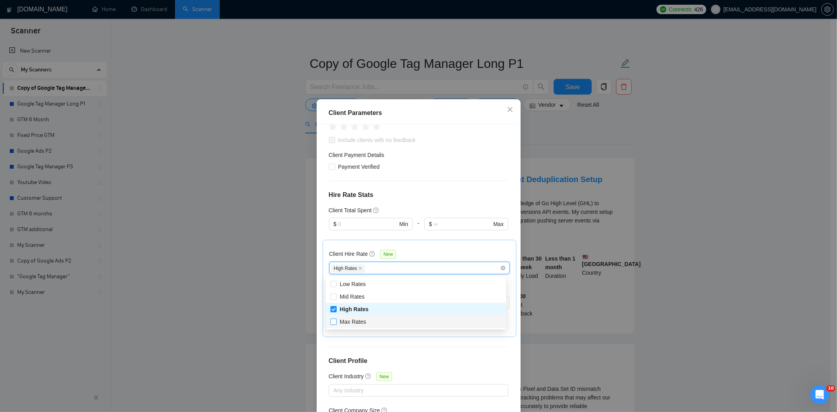
click at [332, 320] on input "Max Rates" at bounding box center [332, 320] width 5 height 5
checkbox input "true"
click at [448, 361] on h4 "Client Profile" at bounding box center [419, 360] width 180 height 9
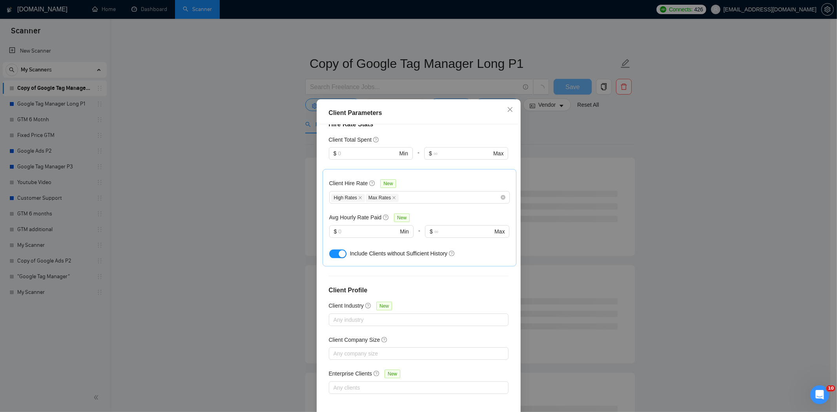
scroll to position [35, 0]
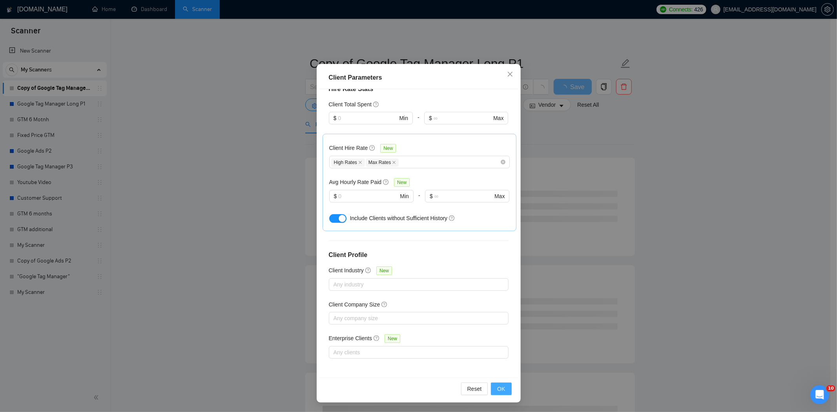
click at [499, 389] on span "OK" at bounding box center [501, 388] width 8 height 9
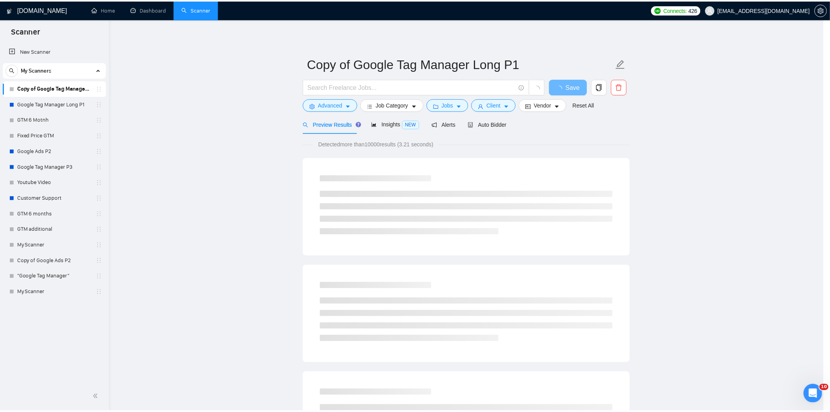
scroll to position [0, 0]
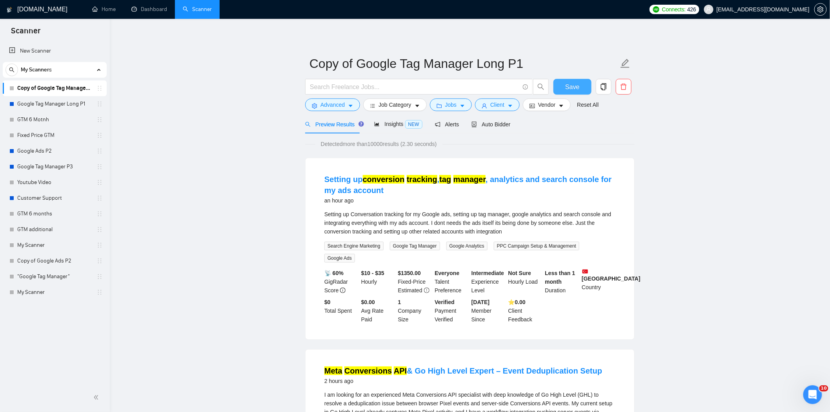
click at [572, 85] on span "Save" at bounding box center [572, 87] width 14 height 10
click at [389, 124] on span "Insights NEW" at bounding box center [398, 124] width 48 height 6
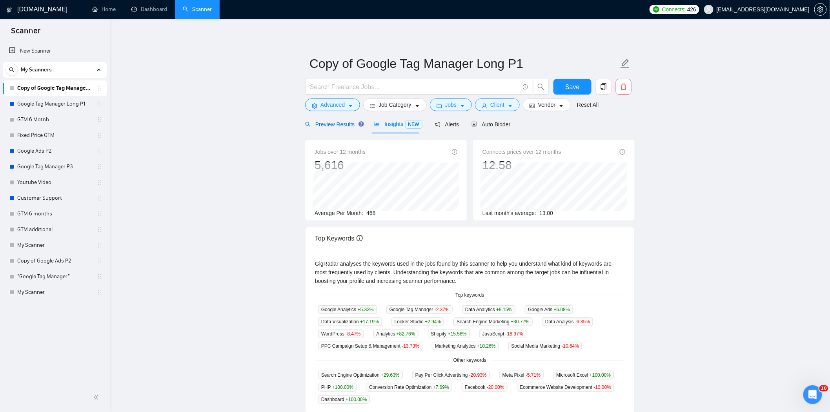
click at [349, 127] on span "Preview Results" at bounding box center [333, 124] width 56 height 6
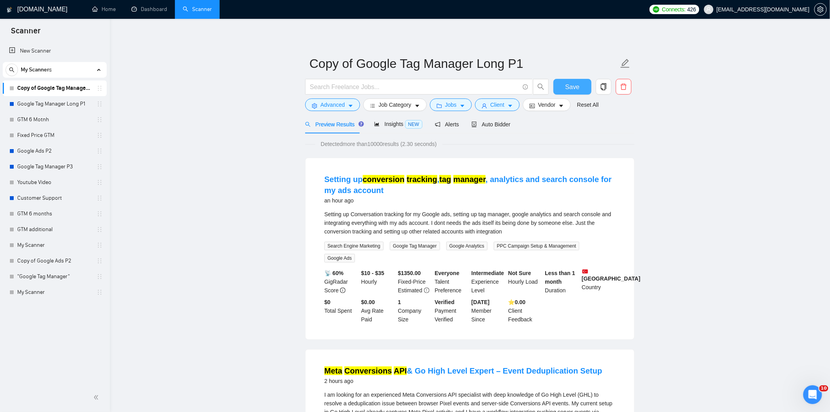
click at [574, 80] on button "Save" at bounding box center [572, 87] width 38 height 16
click at [502, 102] on span "Client" at bounding box center [497, 104] width 14 height 9
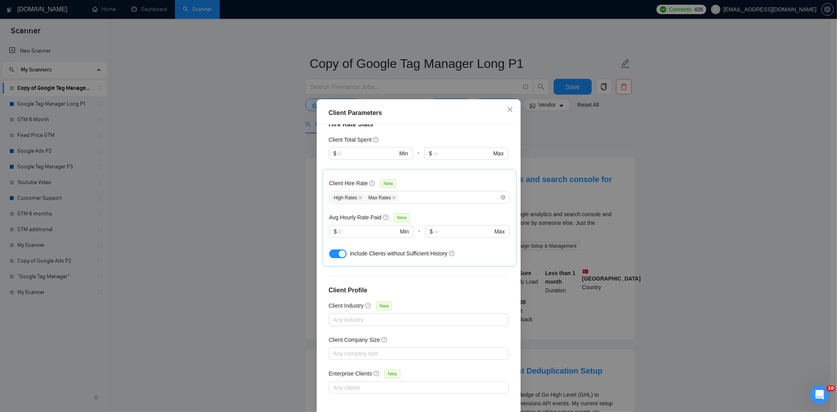
click at [620, 143] on div "Client Parameters Client Location Include Client Countries Select Exclude Clien…" at bounding box center [418, 206] width 837 height 412
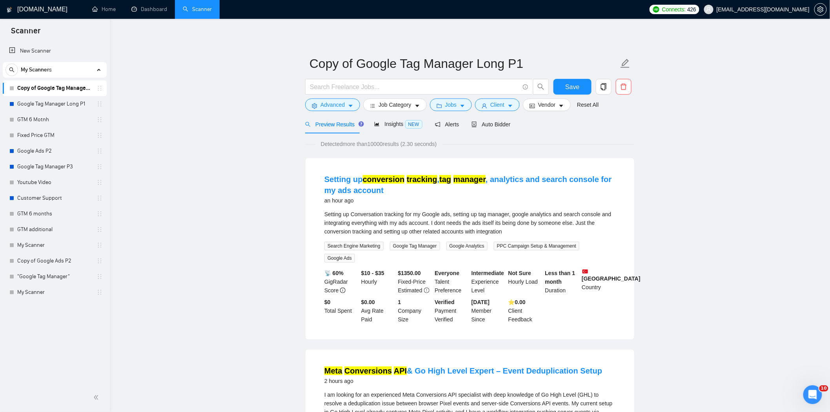
click at [569, 86] on span "Save" at bounding box center [572, 87] width 14 height 10
click at [575, 82] on span "Save" at bounding box center [572, 87] width 14 height 10
